Goal: Information Seeking & Learning: Compare options

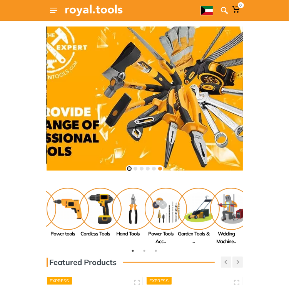
click at [129, 169] on button at bounding box center [129, 169] width 4 height 4
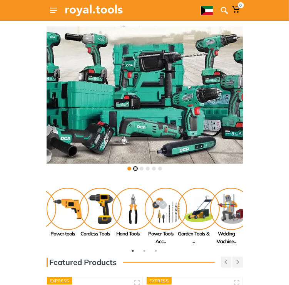
click at [134, 169] on button at bounding box center [135, 169] width 4 height 4
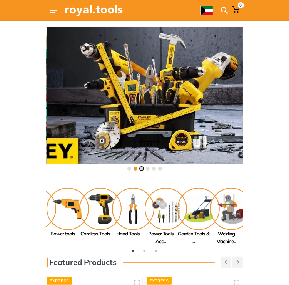
click at [141, 168] on button at bounding box center [142, 169] width 4 height 4
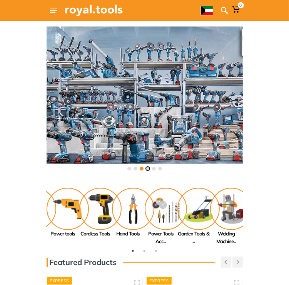
click at [148, 169] on button at bounding box center [148, 169] width 4 height 4
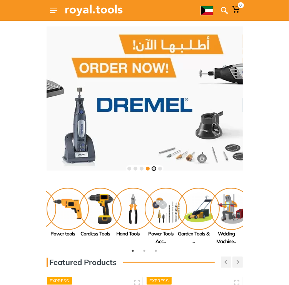
click at [154, 168] on button at bounding box center [154, 169] width 4 height 4
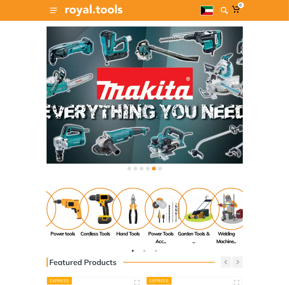
click at [162, 169] on div at bounding box center [145, 168] width 38 height 7
click at [160, 169] on button at bounding box center [160, 169] width 4 height 4
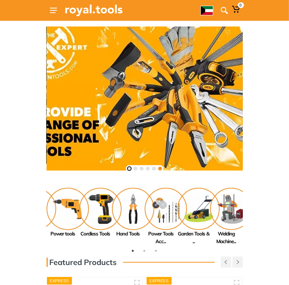
click at [127, 168] on button at bounding box center [129, 169] width 4 height 4
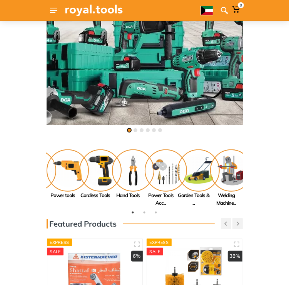
scroll to position [77, 0]
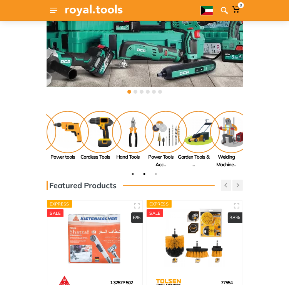
click at [147, 173] on button "2" at bounding box center [145, 174] width 8 height 8
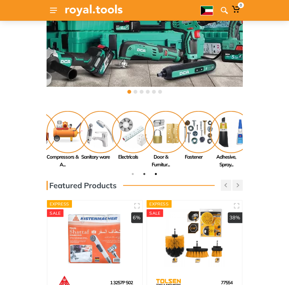
click at [154, 173] on button "3" at bounding box center [156, 174] width 8 height 8
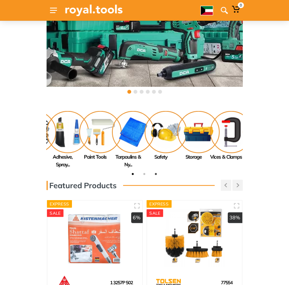
click at [134, 174] on button "1" at bounding box center [133, 174] width 8 height 8
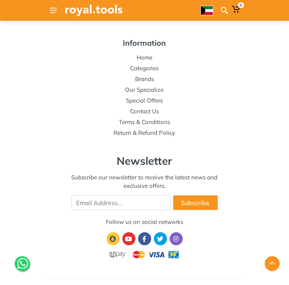
scroll to position [1785, 0]
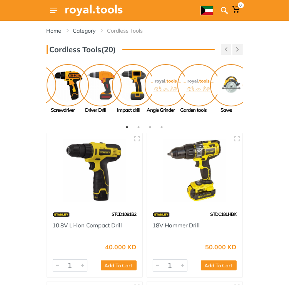
click at [238, 47] on icon "button" at bounding box center [237, 49] width 3 height 4
drag, startPoint x: 88, startPoint y: 86, endPoint x: 174, endPoint y: 90, distance: 86.5
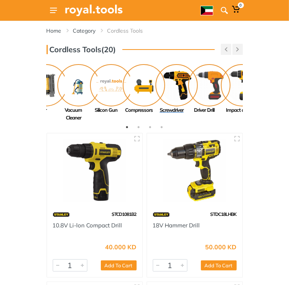
drag, startPoint x: 115, startPoint y: 86, endPoint x: 221, endPoint y: 88, distance: 106.5
click at [224, 88] on img at bounding box center [242, 85] width 42 height 42
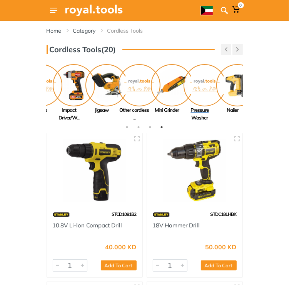
drag, startPoint x: 113, startPoint y: 89, endPoint x: 228, endPoint y: 89, distance: 114.5
click at [226, 89] on img at bounding box center [204, 85] width 42 height 42
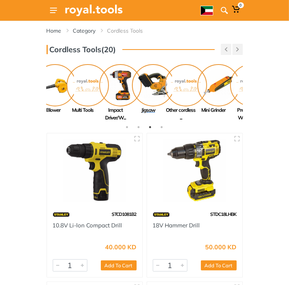
drag, startPoint x: 71, startPoint y: 88, endPoint x: 191, endPoint y: 89, distance: 119.9
click at [174, 89] on img at bounding box center [153, 85] width 42 height 42
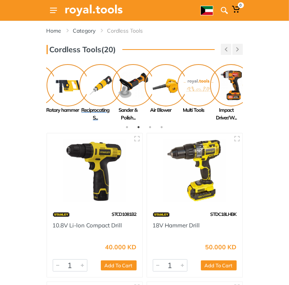
drag, startPoint x: 166, startPoint y: 90, endPoint x: 216, endPoint y: 90, distance: 49.6
click at [121, 90] on img at bounding box center [100, 85] width 42 height 42
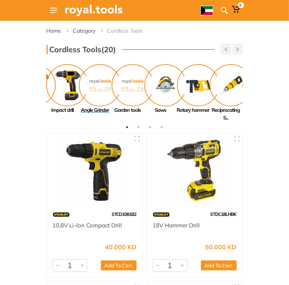
drag, startPoint x: 165, startPoint y: 92, endPoint x: 99, endPoint y: 95, distance: 66.2
click at [99, 95] on img at bounding box center [100, 85] width 42 height 42
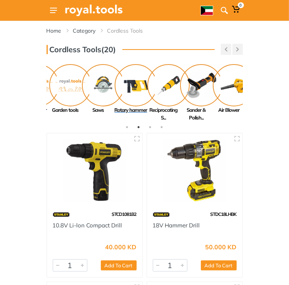
drag, startPoint x: 71, startPoint y: 90, endPoint x: 139, endPoint y: 90, distance: 67.6
click at [139, 90] on img at bounding box center [136, 85] width 42 height 42
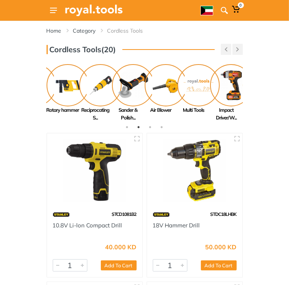
drag, startPoint x: 210, startPoint y: 85, endPoint x: 36, endPoint y: 92, distance: 174.6
click at [36, 92] on div "Cordless Tools(20) Previous" at bounding box center [144, 83] width 289 height 78
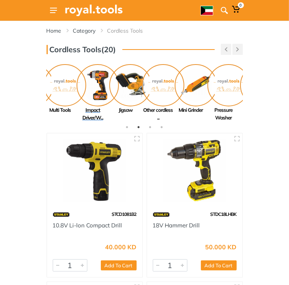
drag, startPoint x: 212, startPoint y: 87, endPoint x: 79, endPoint y: 90, distance: 133.4
click at [79, 90] on img at bounding box center [97, 85] width 42 height 42
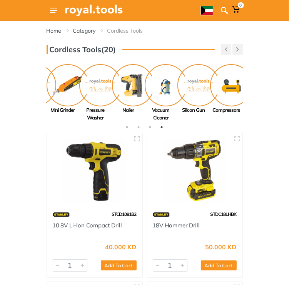
drag, startPoint x: 220, startPoint y: 88, endPoint x: 41, endPoint y: 93, distance: 178.8
click at [41, 93] on div "Cordless Tools(20) Previous Next" at bounding box center [145, 83] width 208 height 78
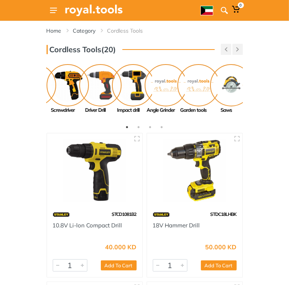
drag, startPoint x: 222, startPoint y: 83, endPoint x: 35, endPoint y: 90, distance: 187.7
click at [35, 90] on div "Cordless Tools(20) Previous" at bounding box center [144, 83] width 289 height 78
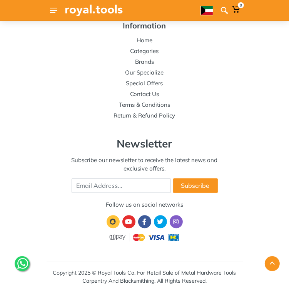
scroll to position [1375, 0]
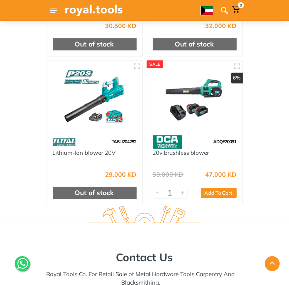
scroll to position [1051, 0]
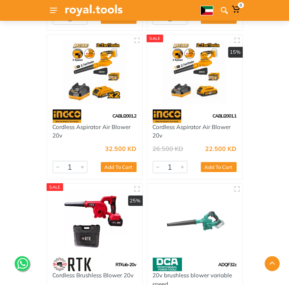
scroll to position [1328, 0]
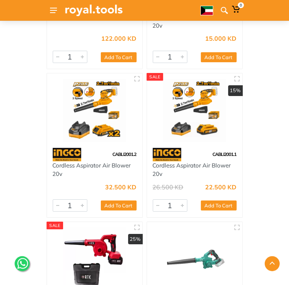
click at [184, 112] on img at bounding box center [195, 110] width 84 height 63
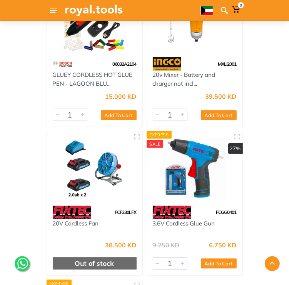
scroll to position [192, 0]
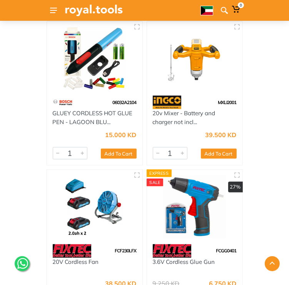
click at [268, 158] on div "Home Category Cordless Tools Other cordless tools 1" at bounding box center [144, 152] width 289 height 646
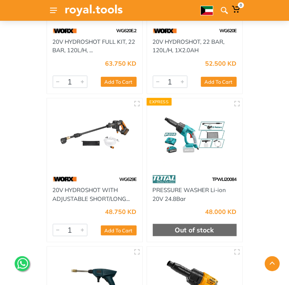
scroll to position [154, 0]
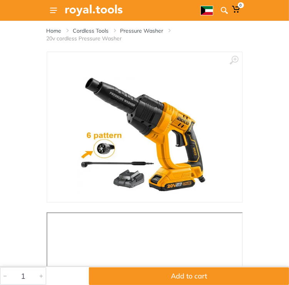
scroll to position [77, 0]
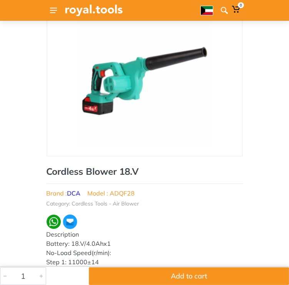
scroll to position [77, 0]
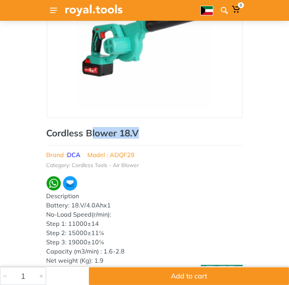
drag, startPoint x: 145, startPoint y: 134, endPoint x: 83, endPoint y: 135, distance: 61.9
click at [85, 135] on h1 "Cordless Blower 18.V" at bounding box center [145, 133] width 196 height 11
click at [83, 135] on h1 "Cordless Blower 18.V" at bounding box center [145, 133] width 196 height 11
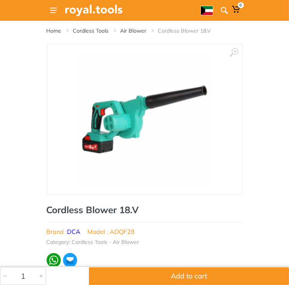
scroll to position [115, 0]
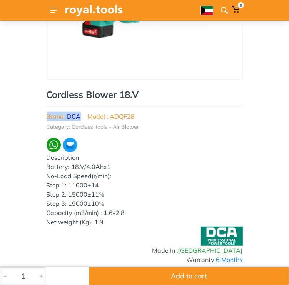
drag, startPoint x: 85, startPoint y: 116, endPoint x: 44, endPoint y: 118, distance: 40.8
click at [44, 118] on div "‹ › Cordless Blower 18.V Brand : DCA Model : ADQF28 [GEOGRAPHIC_DATA] 456" at bounding box center [145, 115] width 208 height 372
click at [27, 127] on div "‹ › Cordless Blower 18.V Brand : DCA Model : ADQF28 1" at bounding box center [144, 115] width 289 height 372
drag, startPoint x: 51, startPoint y: 159, endPoint x: 115, endPoint y: 171, distance: 64.1
click at [113, 171] on div "Description Battery: 18.V/4.0Ahx1 No-Load Speed(r/min): Step 1: 11000±14 Step 2…" at bounding box center [145, 190] width 196 height 74
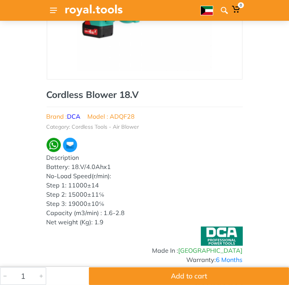
click at [115, 171] on div "Description Battery: 18.V/4.0Ahx1 No-Load Speed(r/min): Step 1: 11000±14 Step 2…" at bounding box center [145, 190] width 196 height 74
drag, startPoint x: 60, startPoint y: 168, endPoint x: 53, endPoint y: 168, distance: 6.9
click at [54, 168] on div "Description Battery: 18.V/4.0Ahx1 No-Load Speed(r/min): Step 1: 11000±14 Step 2…" at bounding box center [145, 190] width 196 height 74
click at [53, 168] on div "Description Battery: 18.V/4.0Ahx1 No-Load Speed(r/min): Step 1: 11000±14 Step 2…" at bounding box center [145, 190] width 196 height 74
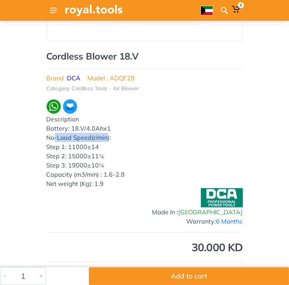
drag, startPoint x: 46, startPoint y: 140, endPoint x: 101, endPoint y: 138, distance: 55.4
click at [101, 138] on div "‹ › Cordless Blower 18.V Brand : DCA Model : ADQF28 China 456" at bounding box center [145, 76] width 208 height 372
click at [101, 138] on div "Description Battery: 18.V/4.0Ahx1 No-Load Speed(r/min): Step 1: 11000±14 Step 2…" at bounding box center [145, 152] width 196 height 74
drag, startPoint x: 45, startPoint y: 138, endPoint x: 110, endPoint y: 137, distance: 65.0
click at [109, 137] on div "‹ › Cordless Blower 18.V Brand : DCA Model : ADQF28 China 456" at bounding box center [145, 76] width 208 height 372
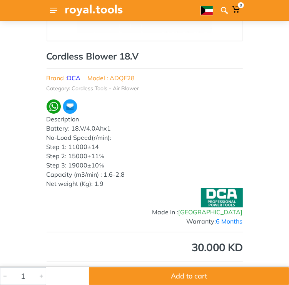
click at [110, 137] on div "Description Battery: 18.V/4.0Ahx1 No-Load Speed(r/min): Step 1: 11000±14 Step 2…" at bounding box center [145, 152] width 196 height 74
drag, startPoint x: 110, startPoint y: 137, endPoint x: 53, endPoint y: 141, distance: 56.6
click at [53, 141] on div "Description Battery: 18.V/4.0Ahx1 No-Load Speed(r/min): Step 1: 11000±14 Step 2…" at bounding box center [145, 152] width 196 height 74
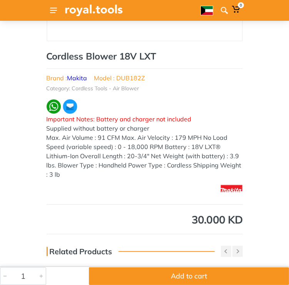
scroll to position [192, 0]
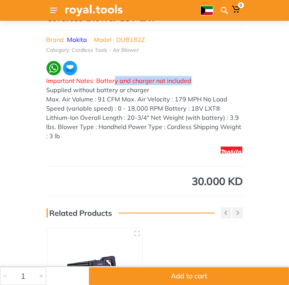
drag, startPoint x: 172, startPoint y: 78, endPoint x: 91, endPoint y: 83, distance: 80.5
click at [100, 83] on div "Important Notes: Battery and charger not included Supplied without battery or c…" at bounding box center [145, 108] width 196 height 65
click at [91, 83] on span "Important Notes: Battery and charger not included" at bounding box center [119, 81] width 145 height 8
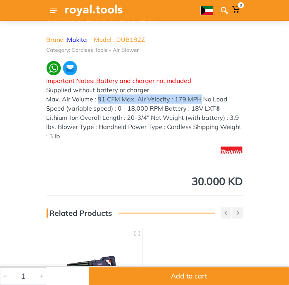
drag, startPoint x: 98, startPoint y: 98, endPoint x: 193, endPoint y: 98, distance: 94.9
click at [191, 98] on div "Important Notes: Battery and charger not included Supplied without battery or c…" at bounding box center [145, 108] width 196 height 65
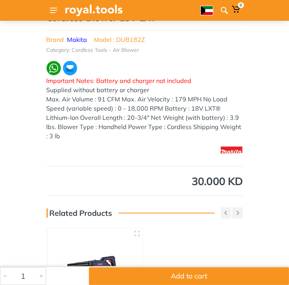
click at [197, 98] on div "Important Notes: Battery and charger not included Supplied without battery or c…" at bounding box center [145, 108] width 196 height 65
drag, startPoint x: 213, startPoint y: 97, endPoint x: 164, endPoint y: 98, distance: 48.4
click at [181, 97] on div "Important Notes: Battery and charger not included Supplied without battery or c…" at bounding box center [145, 108] width 196 height 65
click at [162, 99] on div "Important Notes: Battery and charger not included Supplied without battery or c…" at bounding box center [145, 108] width 196 height 65
drag, startPoint x: 184, startPoint y: 99, endPoint x: 216, endPoint y: 99, distance: 32.3
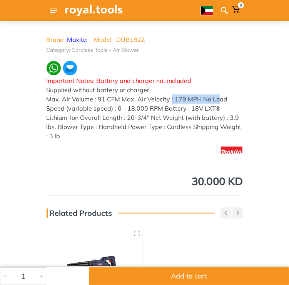
click at [216, 99] on div "Important Notes: Battery and charger not included Supplied without battery or c…" at bounding box center [145, 108] width 196 height 65
drag, startPoint x: 227, startPoint y: 98, endPoint x: 121, endPoint y: 99, distance: 105.7
click at [133, 99] on div "Important Notes: Battery and charger not included Supplied without battery or c…" at bounding box center [145, 108] width 196 height 65
click at [118, 99] on div "Important Notes: Battery and charger not included Supplied without battery or c…" at bounding box center [145, 108] width 196 height 65
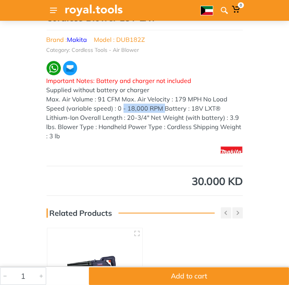
drag, startPoint x: 120, startPoint y: 107, endPoint x: 154, endPoint y: 107, distance: 34.6
click at [154, 107] on div "Important Notes: Battery and charger not included Supplied without battery or c…" at bounding box center [145, 108] width 196 height 65
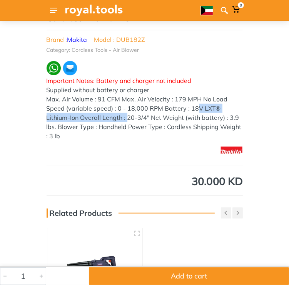
drag, startPoint x: 166, startPoint y: 108, endPoint x: 99, endPoint y: 113, distance: 67.1
click at [99, 113] on div "Important Notes: Battery and charger not included Supplied without battery or c…" at bounding box center [145, 108] width 196 height 65
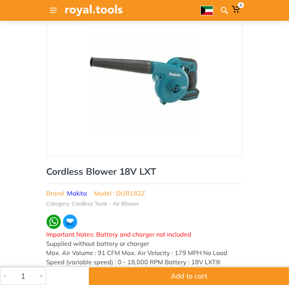
scroll to position [0, 0]
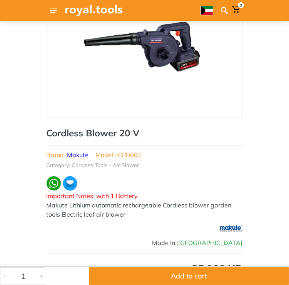
scroll to position [115, 0]
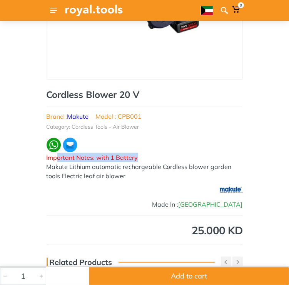
drag, startPoint x: 153, startPoint y: 154, endPoint x: 53, endPoint y: 158, distance: 100.4
click at [54, 158] on div "Important Notes: with 1 Battery Makute Lithium automatic rechargeable Cordless …" at bounding box center [145, 167] width 196 height 28
click at [53, 158] on span "Important Notes: with 1 Battery" at bounding box center [92, 158] width 91 height 8
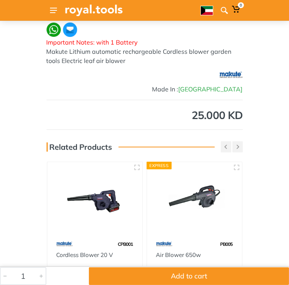
scroll to position [192, 0]
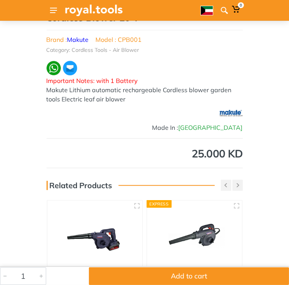
drag, startPoint x: 49, startPoint y: 91, endPoint x: 229, endPoint y: 90, distance: 179.9
click at [228, 90] on div "Important Notes: with 1 Battery Makute Lithium automatic rechargeable Cordless …" at bounding box center [145, 90] width 196 height 28
click at [229, 90] on div "Important Notes: with 1 Battery Makute Lithium automatic rechargeable Cordless …" at bounding box center [145, 90] width 196 height 28
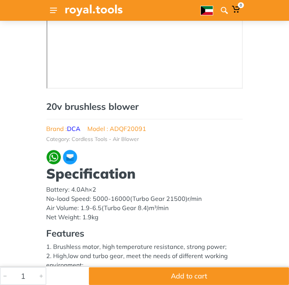
scroll to position [307, 0]
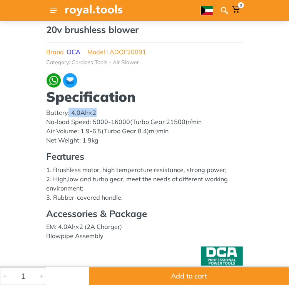
drag, startPoint x: 76, startPoint y: 111, endPoint x: 104, endPoint y: 111, distance: 27.3
click at [104, 111] on p "Battery: 4.0Ah×2 No-load Speed: 5000-16000(Turbo Gear 21500)r/min Air Volume: 1…" at bounding box center [145, 126] width 196 height 37
drag, startPoint x: 73, startPoint y: 113, endPoint x: 108, endPoint y: 113, distance: 34.2
click at [107, 113] on p "Battery: 4.0Ah×2 No-load Speed: 5000-16000(Turbo Gear 21500)r/min Air Volume: 1…" at bounding box center [145, 126] width 196 height 37
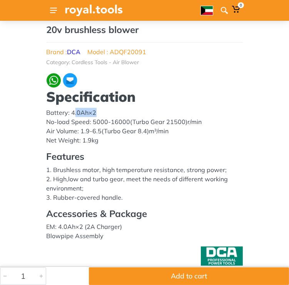
click at [108, 113] on p "Battery: 4.0Ah×2 No-load Speed: 5000-16000(Turbo Gear 21500)r/min Air Volume: 1…" at bounding box center [145, 126] width 196 height 37
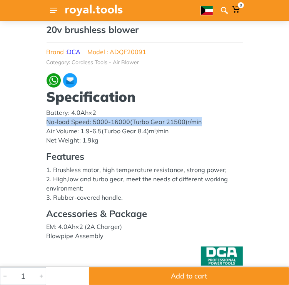
drag, startPoint x: 45, startPoint y: 125, endPoint x: 211, endPoint y: 123, distance: 166.0
click at [201, 123] on div "‹ › Brand :" at bounding box center [145, 29] width 208 height 586
click at [211, 123] on p "Battery: 4.0Ah×2 No-load Speed: 5000-16000(Turbo Gear 21500)r/min Air Volume: 1…" at bounding box center [145, 126] width 196 height 37
drag, startPoint x: 203, startPoint y: 122, endPoint x: 48, endPoint y: 126, distance: 155.7
click at [53, 126] on p "Battery: 4.0Ah×2 No-load Speed: 5000-16000(Turbo Gear 21500)r/min Air Volume: 1…" at bounding box center [145, 126] width 196 height 37
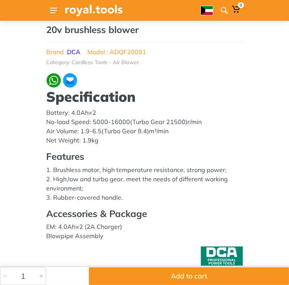
click at [47, 126] on p "Battery: 4.0Ah×2 No-load Speed: 5000-16000(Turbo Gear 21500)r/min Air Volume: 1…" at bounding box center [145, 126] width 196 height 37
drag, startPoint x: 129, startPoint y: 122, endPoint x: 90, endPoint y: 122, distance: 39.6
click at [91, 122] on p "Battery: 4.0Ah×2 No-load Speed: 5000-16000(Turbo Gear 21500)r/min Air Volume: 1…" at bounding box center [145, 126] width 196 height 37
click at [90, 122] on p "Battery: 4.0Ah×2 No-load Speed: 5000-16000(Turbo Gear 21500)r/min Air Volume: 1…" at bounding box center [145, 126] width 196 height 37
drag, startPoint x: 46, startPoint y: 130, endPoint x: 144, endPoint y: 129, distance: 98.0
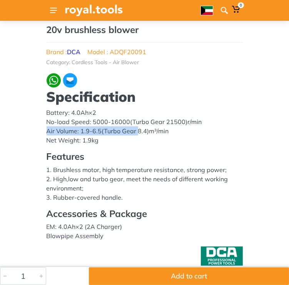
click at [139, 129] on p "Battery: 4.0Ah×2 No-load Speed: 5000-16000(Turbo Gear 21500)r/min Air Volume: 1…" at bounding box center [145, 126] width 196 height 37
click at [154, 130] on p "Battery: 4.0Ah×2 No-load Speed: 5000-16000(Turbo Gear 21500)r/min Air Volume: 1…" at bounding box center [145, 126] width 196 height 37
drag, startPoint x: 158, startPoint y: 130, endPoint x: 57, endPoint y: 131, distance: 101.5
click at [62, 131] on p "Battery: 4.0Ah×2 No-load Speed: 5000-16000(Turbo Gear 21500)r/min Air Volume: 1…" at bounding box center [145, 126] width 196 height 37
click at [57, 131] on p "Battery: 4.0Ah×2 No-load Speed: 5000-16000(Turbo Gear 21500)r/min Air Volume: 1…" at bounding box center [145, 126] width 196 height 37
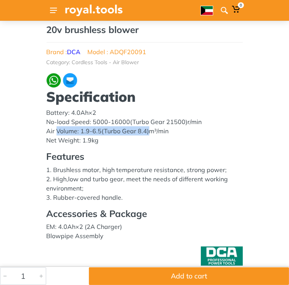
drag, startPoint x: 57, startPoint y: 130, endPoint x: 149, endPoint y: 127, distance: 92.3
click at [147, 127] on p "Battery: 4.0Ah×2 No-load Speed: 5000-16000(Turbo Gear 21500)r/min Air Volume: 1…" at bounding box center [145, 126] width 196 height 37
click at [149, 127] on p "Battery: 4.0Ah×2 No-load Speed: 5000-16000(Turbo Gear 21500)r/min Air Volume: 1…" at bounding box center [145, 126] width 196 height 37
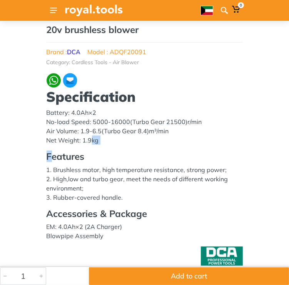
drag, startPoint x: 50, startPoint y: 145, endPoint x: 101, endPoint y: 138, distance: 50.9
click at [99, 138] on div "Battery: 4.0Ah×2 No-load Speed: 5000-16000(Turbo Gear 21500)r/min Air Volume: 1…" at bounding box center [145, 174] width 196 height 133
click at [101, 138] on p "Battery: 4.0Ah×2 No-load Speed: 5000-16000(Turbo Gear 21500)r/min Air Volume: 1…" at bounding box center [145, 126] width 196 height 37
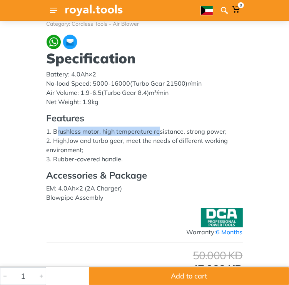
drag, startPoint x: 63, startPoint y: 131, endPoint x: 158, endPoint y: 132, distance: 94.9
click at [158, 132] on p "1. Brushless motor, high temperature resistance, strong power; 2. High,low and …" at bounding box center [145, 145] width 196 height 37
click at [60, 134] on p "1. Brushless motor, high temperature resistance, strong power; 2. High,low and …" at bounding box center [145, 145] width 196 height 37
drag, startPoint x: 43, startPoint y: 132, endPoint x: 81, endPoint y: 131, distance: 38.1
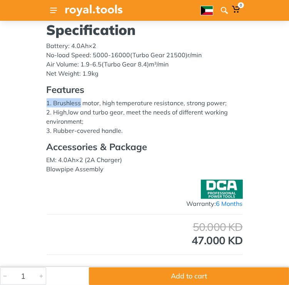
scroll to position [336, 0]
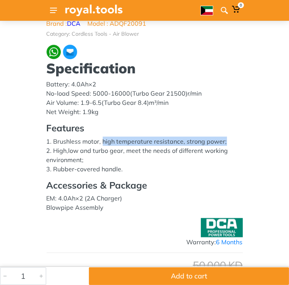
drag, startPoint x: 101, startPoint y: 143, endPoint x: 229, endPoint y: 144, distance: 128.0
click at [229, 144] on p "1. Brushless motor, high temperature resistance, strong power; 2. High,low and …" at bounding box center [145, 155] width 196 height 37
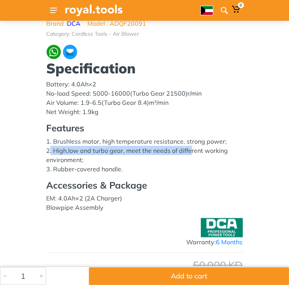
drag, startPoint x: 50, startPoint y: 152, endPoint x: 203, endPoint y: 154, distance: 152.6
click at [192, 154] on p "1. Brushless motor, high temperature resistance, strong power; 2. High,low and …" at bounding box center [145, 155] width 196 height 37
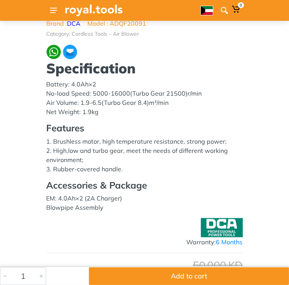
click at [207, 154] on p "1. Brushless motor, high temperature resistance, strong power; 2. High,low and …" at bounding box center [145, 155] width 196 height 37
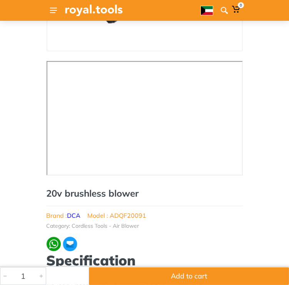
scroll to position [105, 0]
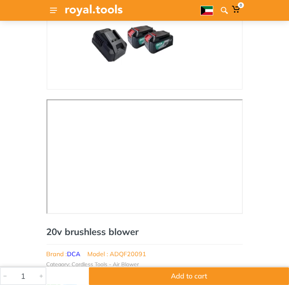
click at [28, 176] on div "‹ ›" at bounding box center [144, 232] width 289 height 586
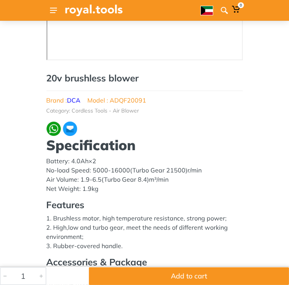
scroll to position [297, 0]
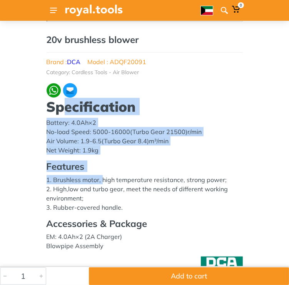
drag, startPoint x: 61, startPoint y: 111, endPoint x: 104, endPoint y: 179, distance: 80.6
click at [102, 178] on div "Specification Battery: 4.0Ah×2 No-load Speed: 5000-16000(Turbo Gear 21500)r/min…" at bounding box center [145, 174] width 196 height 153
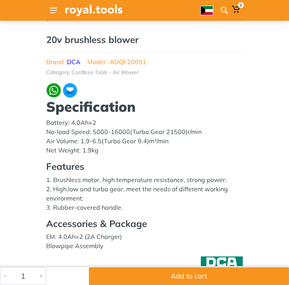
click at [104, 179] on p "1. Brushless motor, high temperature resistance, strong power; 2. High,low and …" at bounding box center [145, 193] width 196 height 37
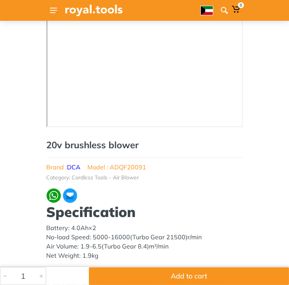
scroll to position [269, 0]
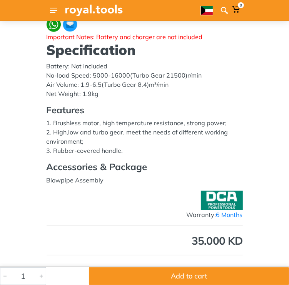
scroll to position [344, 0]
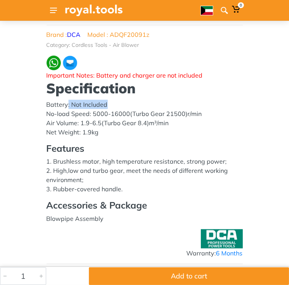
drag, startPoint x: 67, startPoint y: 100, endPoint x: 125, endPoint y: 103, distance: 57.7
click at [124, 103] on p "Battery: Not Included No-load Speed: 5000-16000(Turbo Gear 21500)r/min Air Volu…" at bounding box center [145, 118] width 196 height 37
click at [125, 103] on p "Battery: Not Included No-load Speed: 5000-16000(Turbo Gear 21500)r/min Air Volu…" at bounding box center [145, 118] width 196 height 37
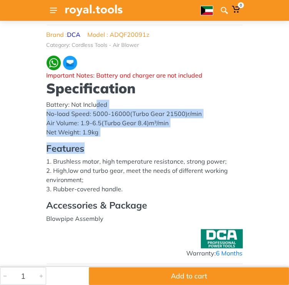
drag, startPoint x: 120, startPoint y: 130, endPoint x: 135, endPoint y: 143, distance: 19.9
click at [134, 143] on div "Battery: Not Included No-load Speed: 5000-16000(Turbo Gear 21500)r/min Air Volu…" at bounding box center [145, 162] width 196 height 124
click at [135, 143] on h4 "Features" at bounding box center [145, 148] width 196 height 11
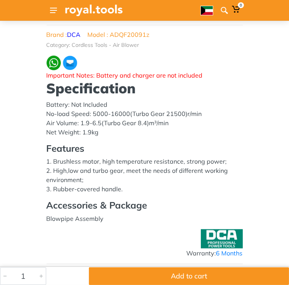
scroll to position [382, 0]
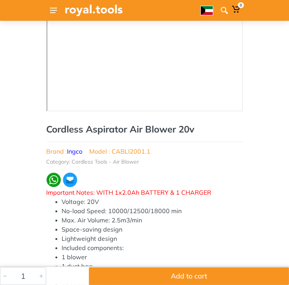
scroll to position [331, 0]
